Goal: Check status: Check status

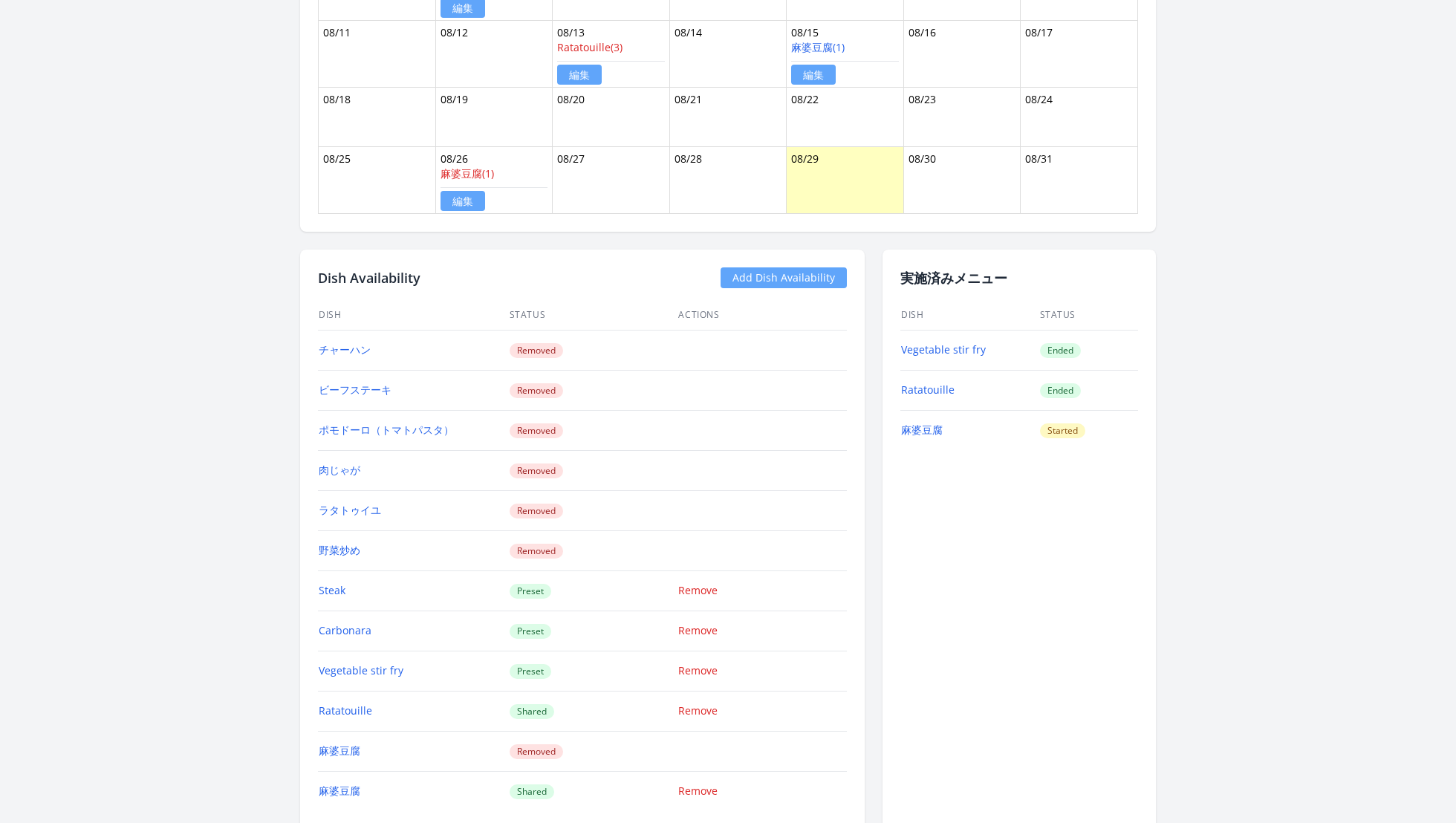
scroll to position [1284, 0]
click at [930, 422] on link "麻婆豆腐" at bounding box center [922, 429] width 41 height 14
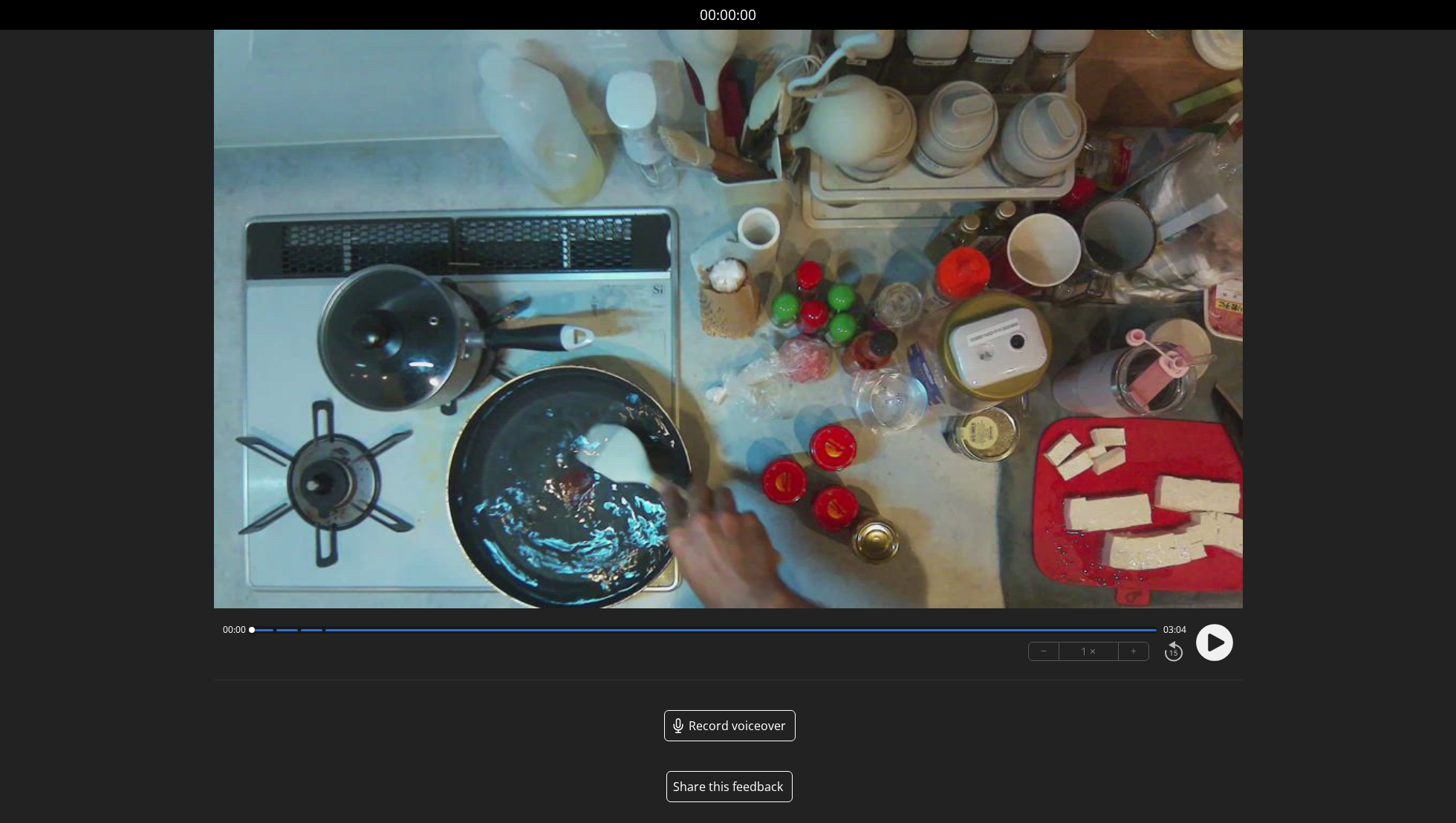
click at [1209, 647] on icon at bounding box center [1216, 642] width 17 height 18
click at [1213, 637] on circle at bounding box center [1214, 642] width 37 height 37
